Goal: Transaction & Acquisition: Purchase product/service

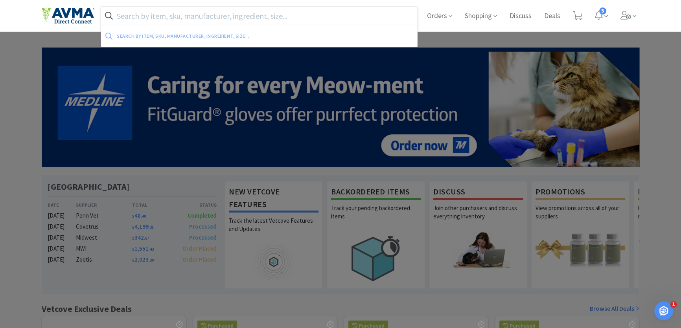
click at [144, 15] on input "text" at bounding box center [259, 16] width 316 height 18
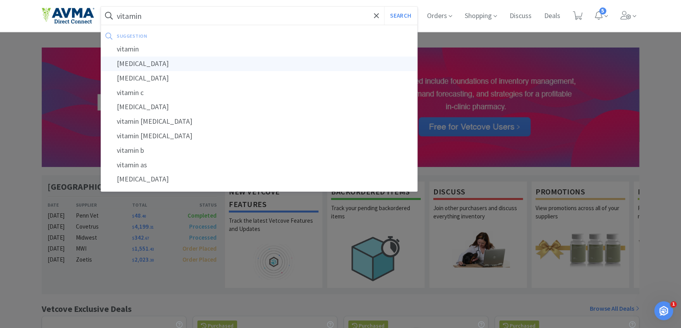
click at [121, 63] on div "[MEDICAL_DATA]" at bounding box center [259, 64] width 316 height 15
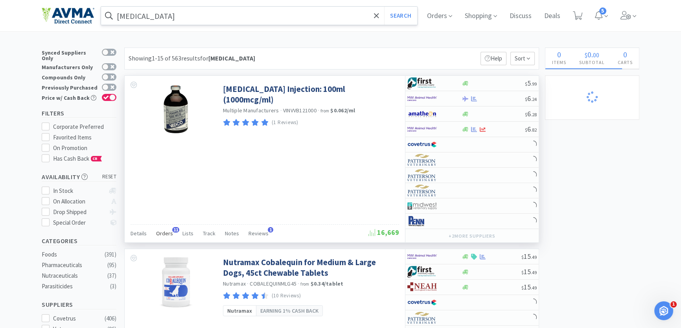
click at [162, 232] on span "Orders" at bounding box center [164, 233] width 17 height 7
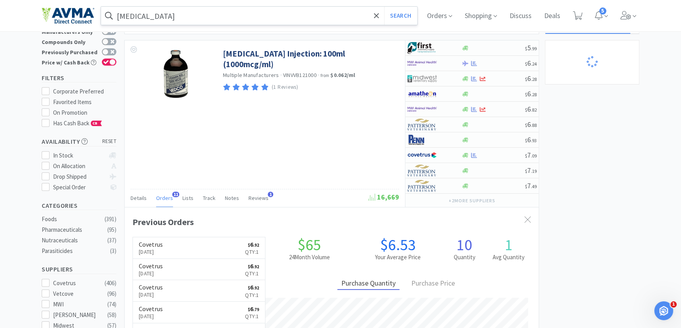
scroll to position [210, 414]
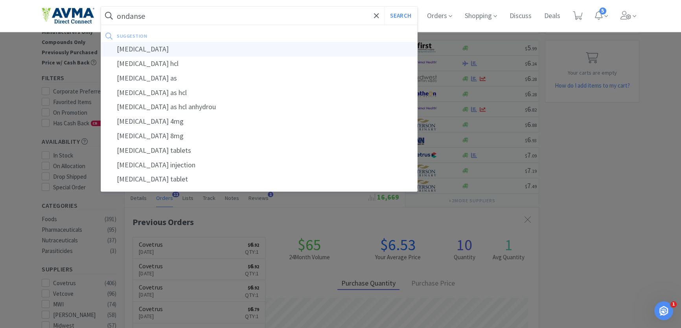
click at [136, 48] on div "[MEDICAL_DATA]" at bounding box center [259, 49] width 316 height 15
type input "[MEDICAL_DATA]"
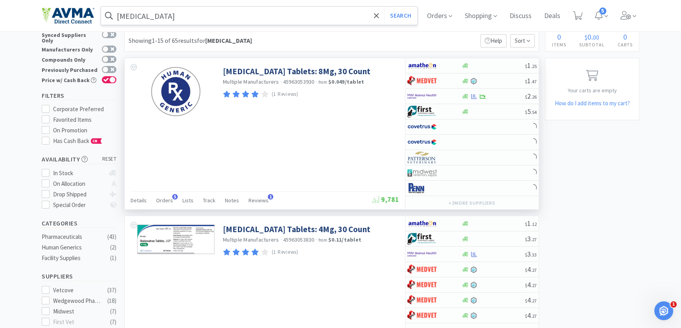
scroll to position [35, 0]
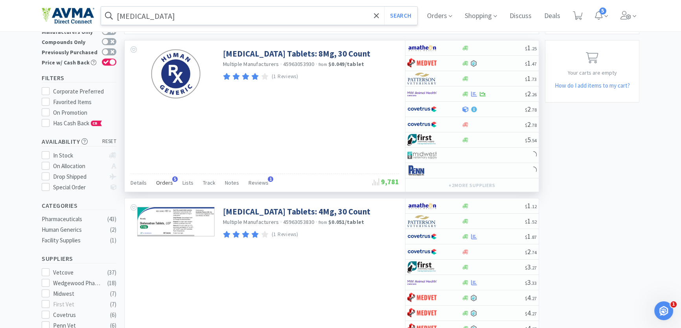
click at [157, 181] on span "Orders" at bounding box center [164, 182] width 17 height 7
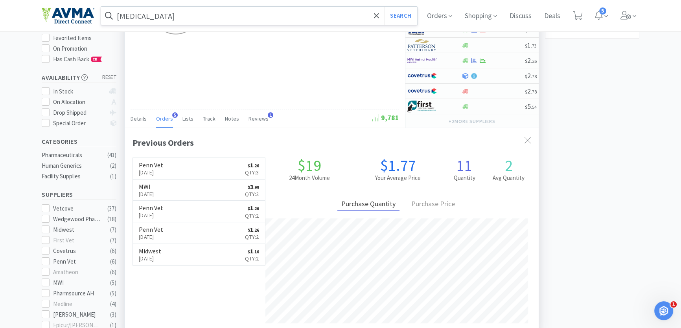
scroll to position [107, 0]
